Goal: Task Accomplishment & Management: Manage account settings

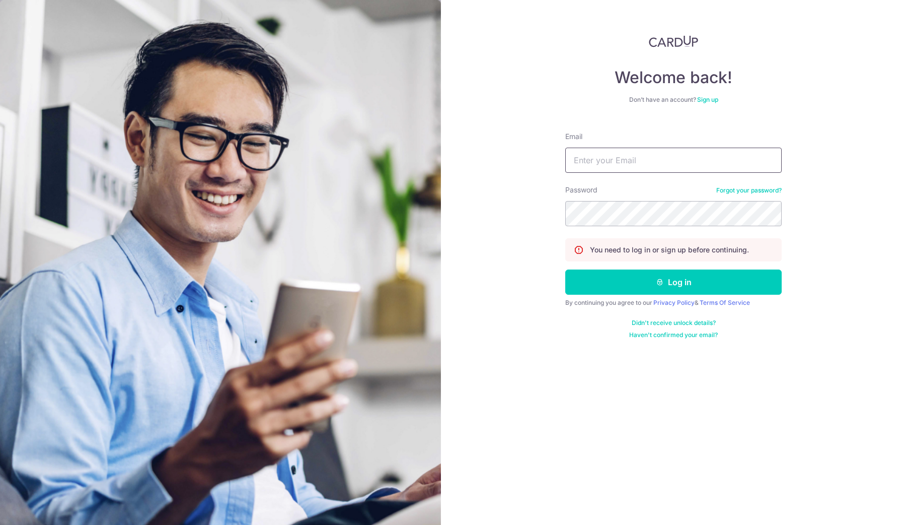
type input "[EMAIL_ADDRESS][DOMAIN_NAME]"
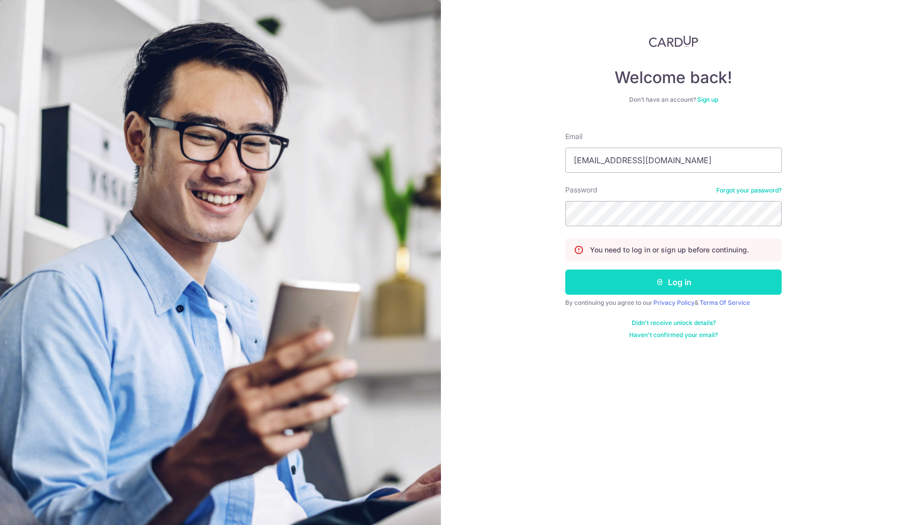
click at [643, 285] on button "Log in" at bounding box center [673, 281] width 217 height 25
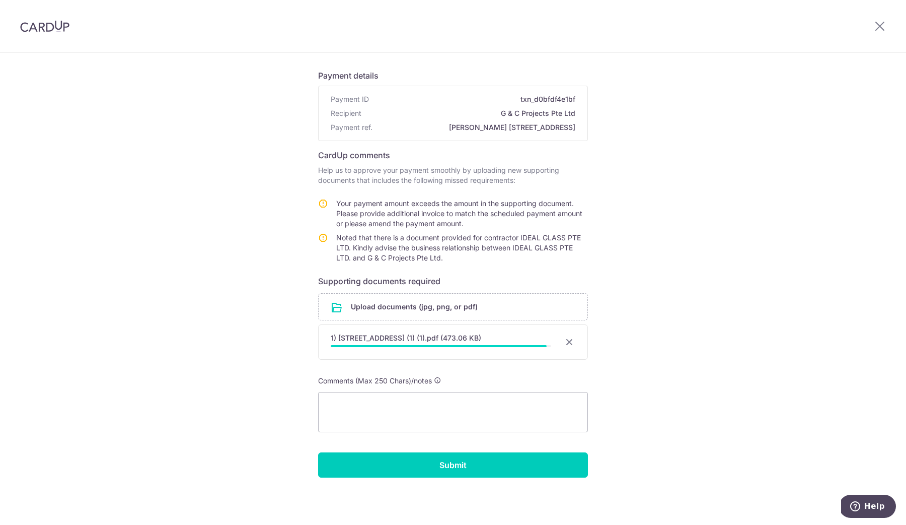
scroll to position [56, 0]
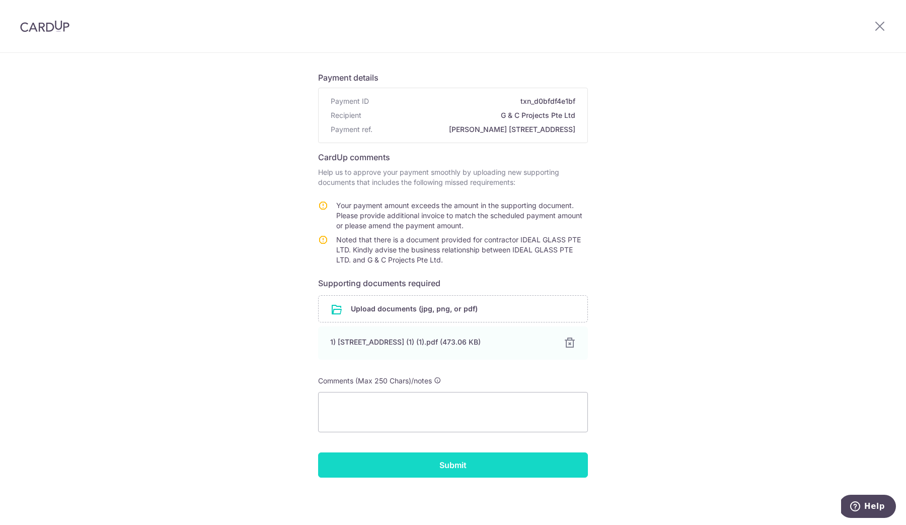
click at [468, 468] on input "Submit" at bounding box center [453, 464] width 270 height 25
